Goal: Task Accomplishment & Management: Manage account settings

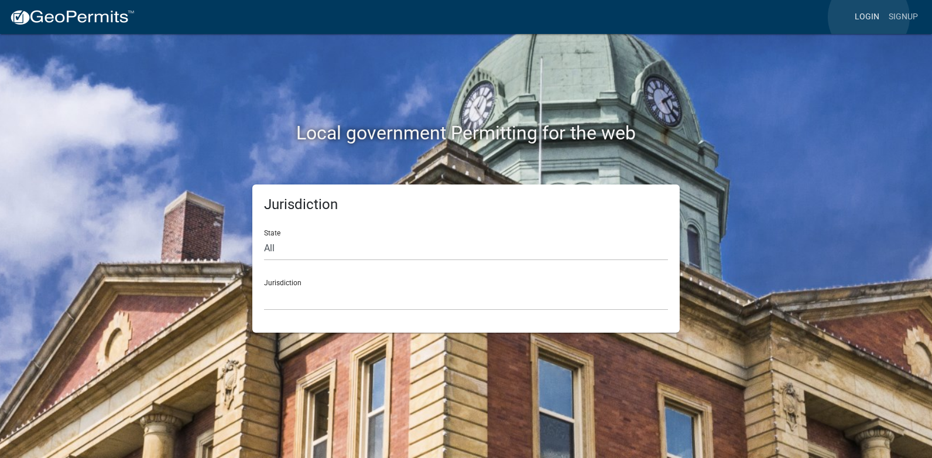
click at [869, 17] on link "Login" at bounding box center [867, 17] width 34 height 22
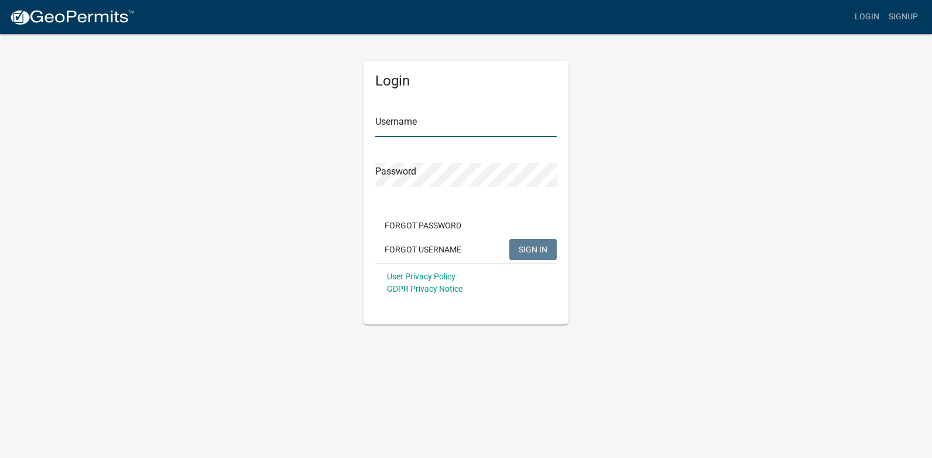
type input "[PERSON_NAME][EMAIL_ADDRESS][PERSON_NAME][DOMAIN_NAME]"
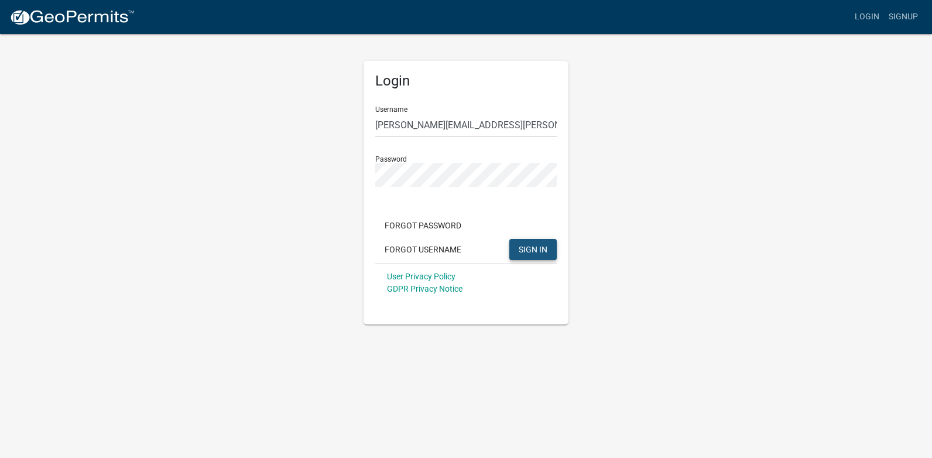
click at [522, 251] on span "SIGN IN" at bounding box center [533, 248] width 29 height 9
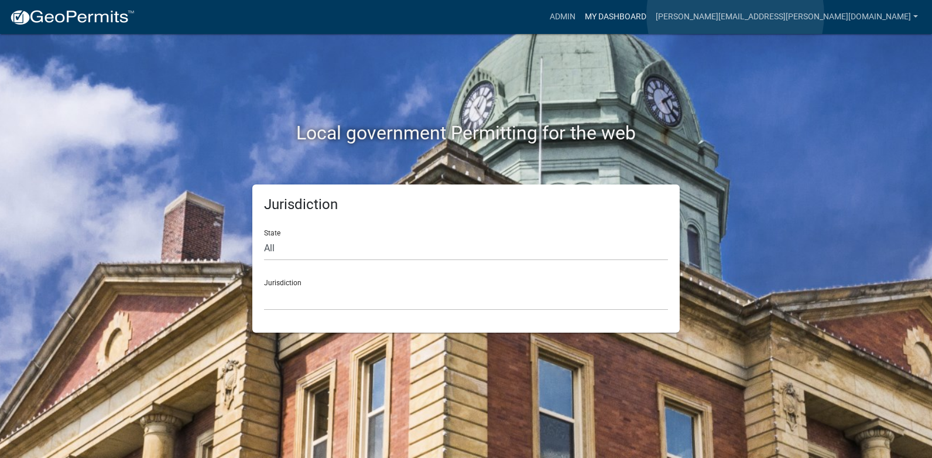
click at [651, 15] on link "My Dashboard" at bounding box center [615, 17] width 71 height 22
